Goal: Task Accomplishment & Management: Manage account settings

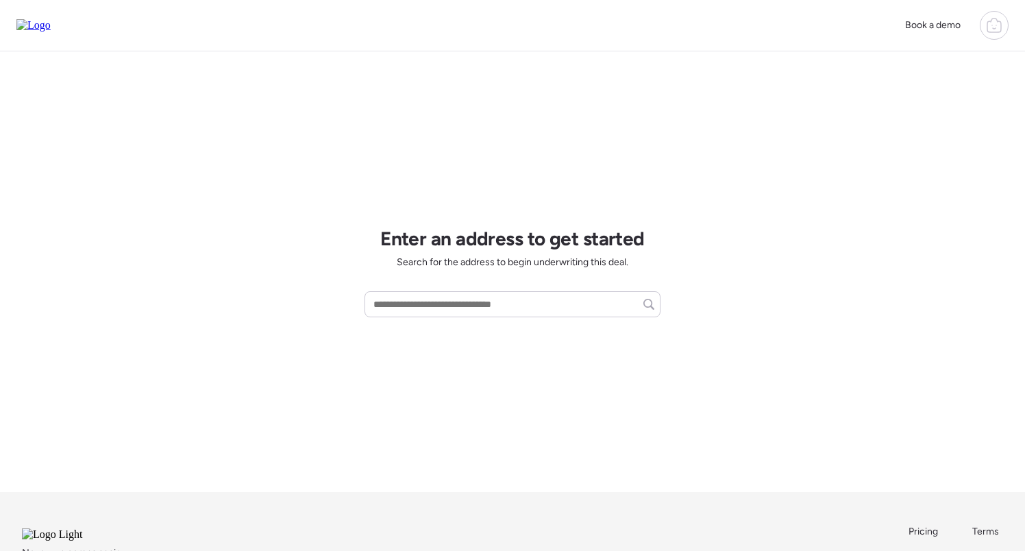
click at [996, 28] on icon at bounding box center [994, 25] width 16 height 16
click at [858, 104] on span "Report history" at bounding box center [861, 110] width 61 height 14
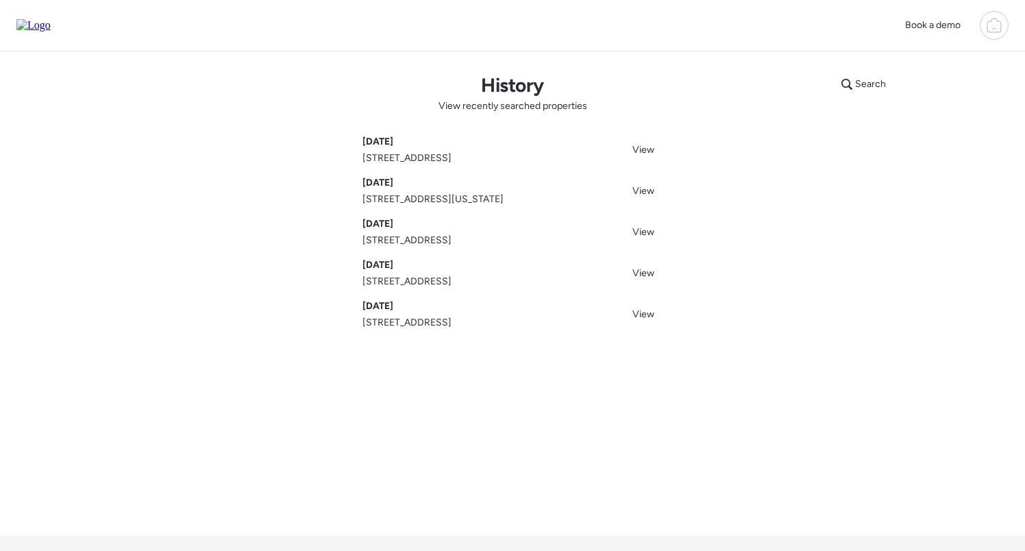
click at [989, 25] on icon at bounding box center [994, 25] width 16 height 16
click at [833, 260] on span "Logout" at bounding box center [846, 267] width 30 height 14
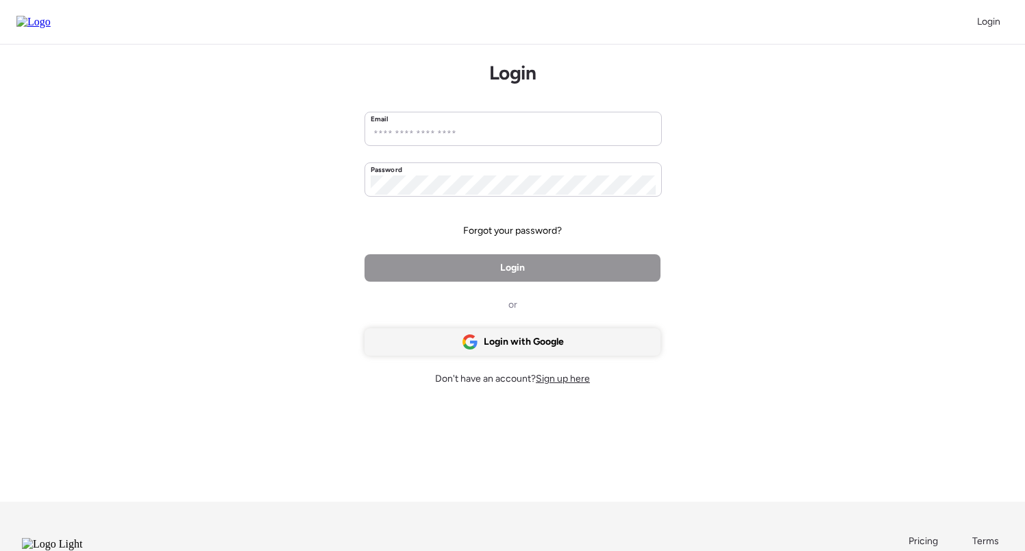
click at [545, 349] on span "Login with Google" at bounding box center [524, 342] width 80 height 14
